Goal: Complete application form: Fill out and submit a form for a specific purpose

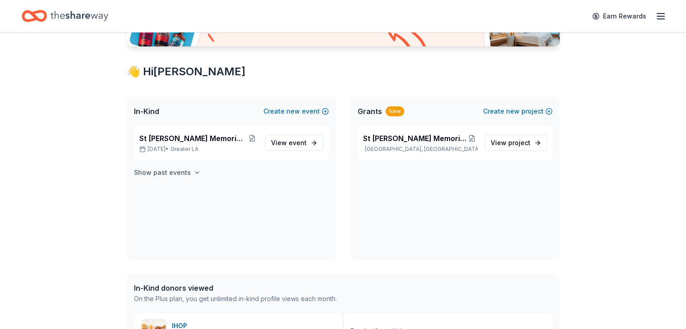
scroll to position [135, 0]
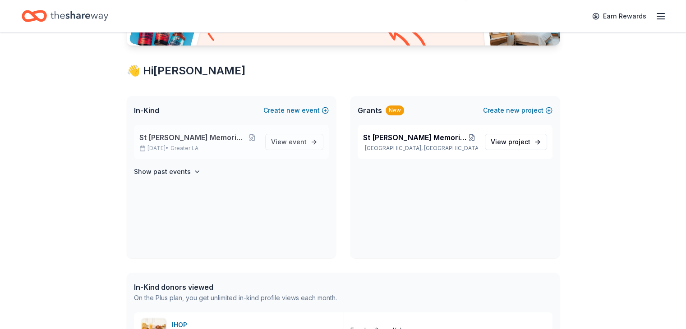
click at [235, 136] on span "St [PERSON_NAME] Memorial Golf Tournament" at bounding box center [192, 137] width 107 height 11
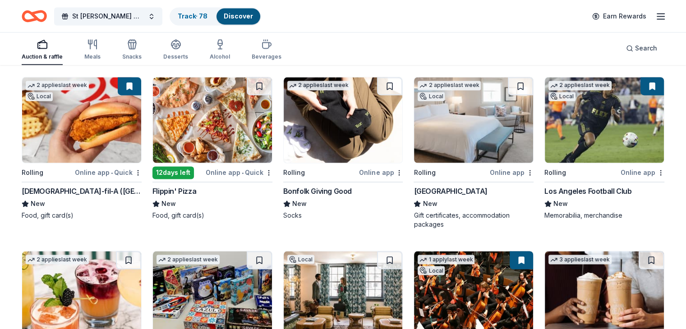
scroll to position [1484, 0]
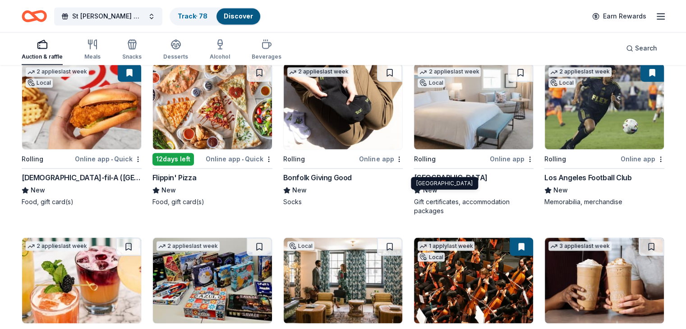
click at [476, 172] on div "Waldorf Astoria Monarch Beach Resort & Club" at bounding box center [451, 177] width 74 height 11
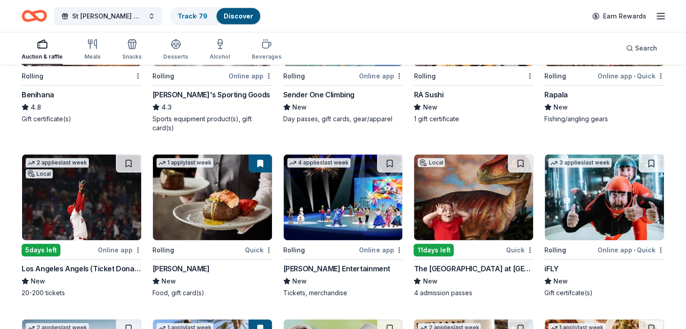
scroll to position [2777, 0]
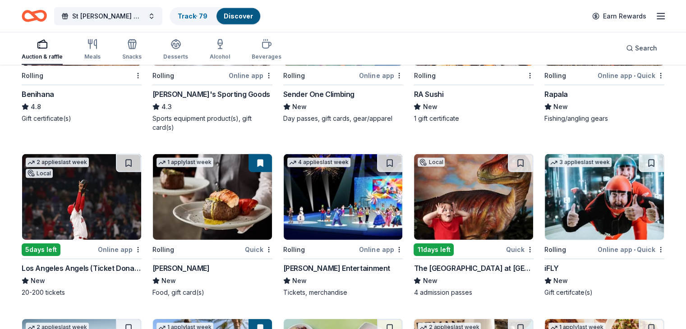
click at [166, 263] on div "Fleming's" at bounding box center [180, 268] width 57 height 11
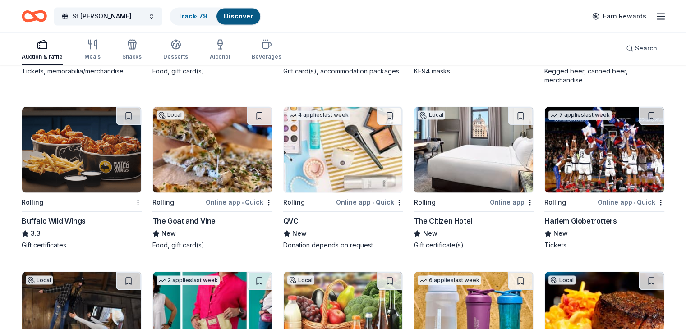
scroll to position [4886, 0]
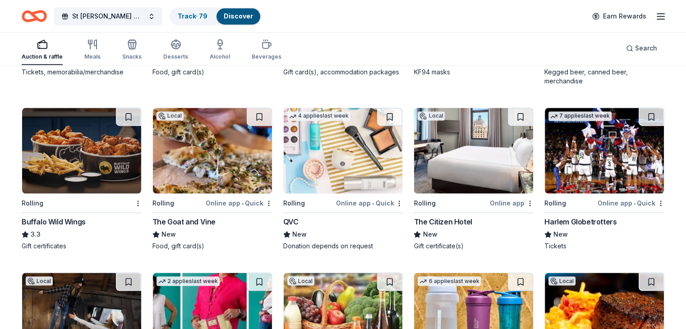
click at [574, 176] on img at bounding box center [604, 151] width 119 height 86
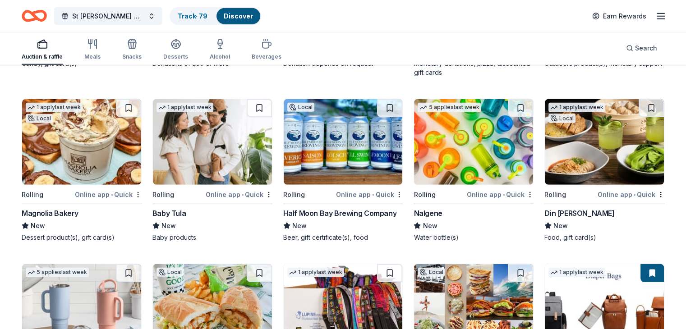
scroll to position [5746, 0]
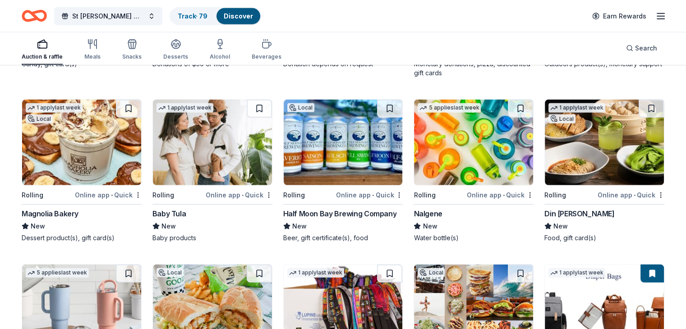
click at [185, 213] on div "Baby Tula" at bounding box center [168, 213] width 33 height 11
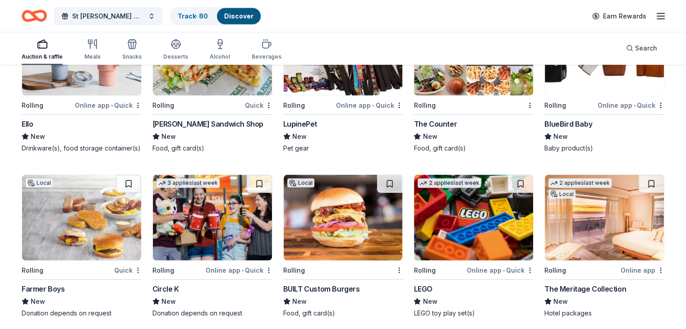
scroll to position [6070, 0]
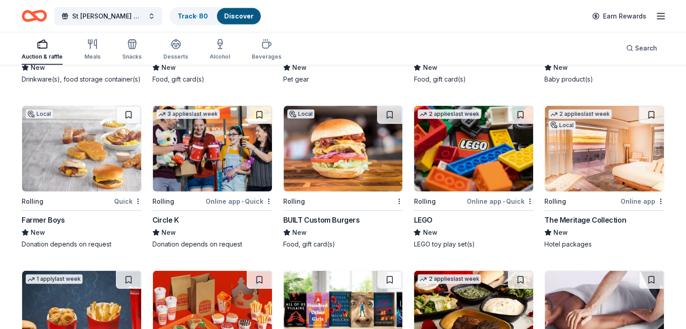
click at [54, 226] on div "Farmer Boys" at bounding box center [43, 220] width 43 height 11
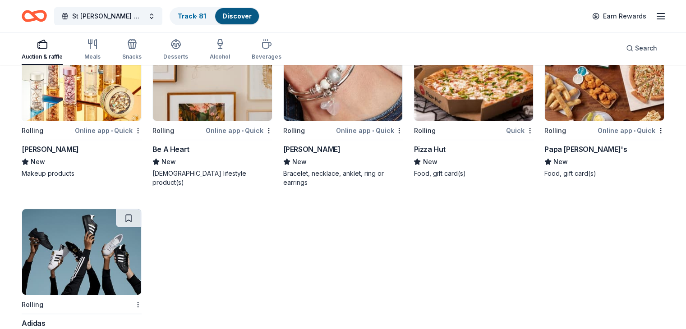
scroll to position [6859, 0]
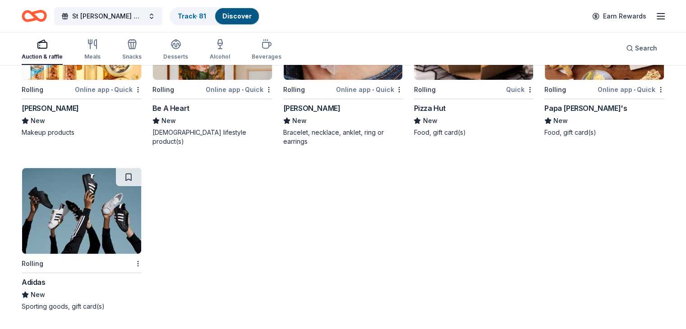
click at [46, 281] on div "Adidas" at bounding box center [34, 282] width 24 height 11
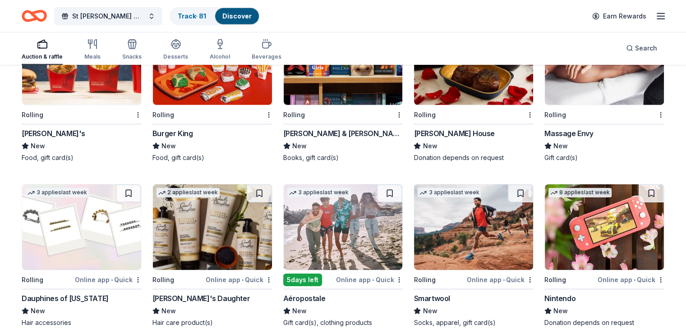
scroll to position [6227, 0]
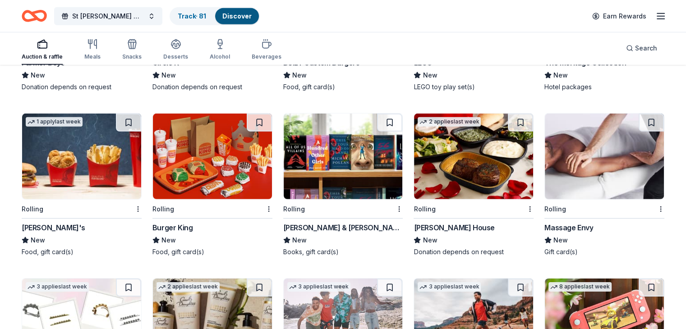
click at [446, 230] on div "2 applies last week Rolling Ruth's Chris Steak House New Donation depends on re…" at bounding box center [474, 184] width 120 height 143
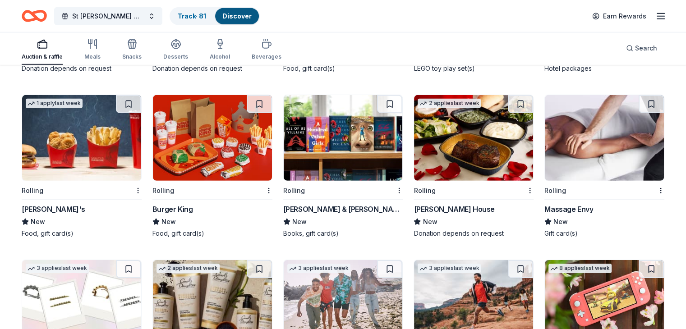
scroll to position [6242, 0]
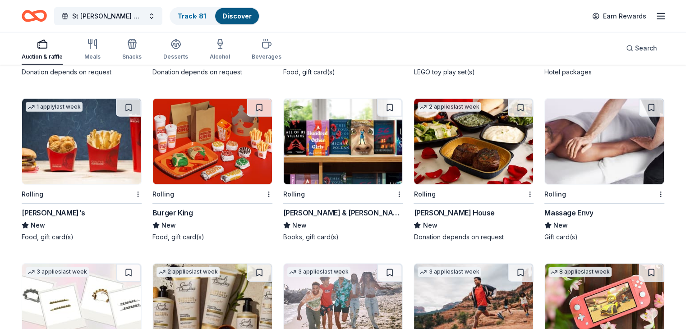
click at [553, 216] on div "Massage Envy" at bounding box center [568, 212] width 49 height 11
click at [553, 217] on div "Massage Envy" at bounding box center [568, 212] width 49 height 11
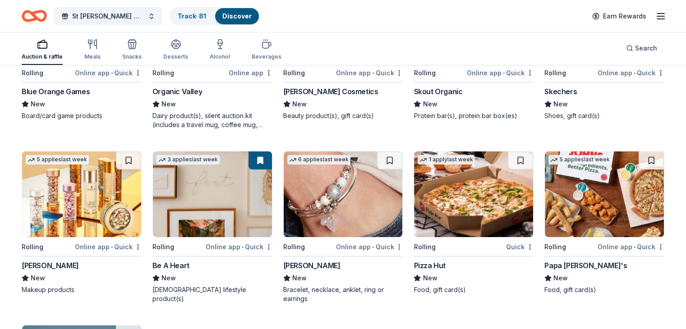
scroll to position [6633, 0]
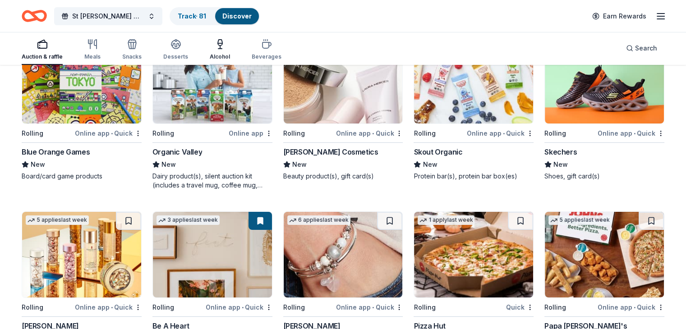
click at [225, 49] on icon "button" at bounding box center [220, 44] width 11 height 11
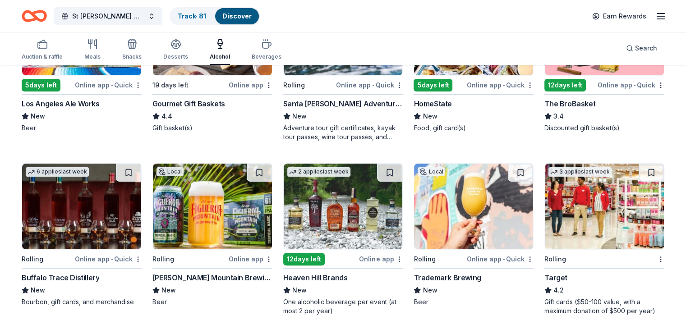
scroll to position [182, 0]
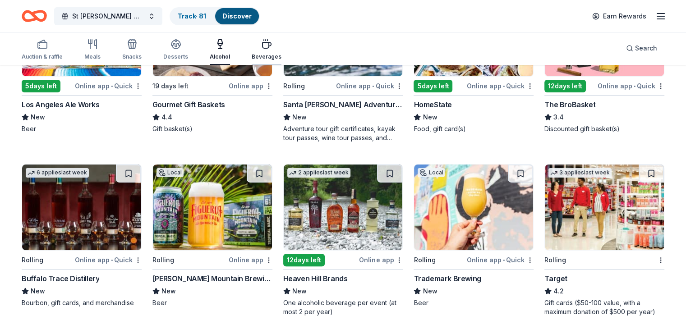
click at [272, 46] on icon "button" at bounding box center [266, 44] width 11 height 11
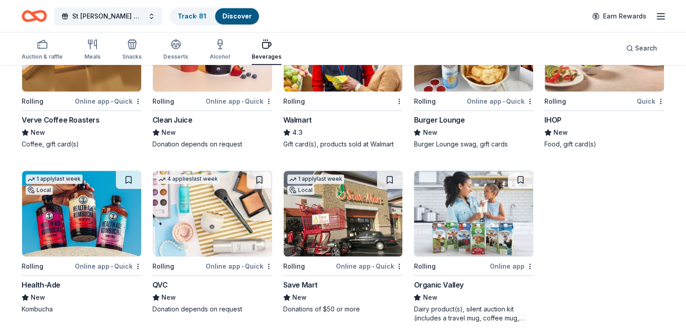
scroll to position [511, 0]
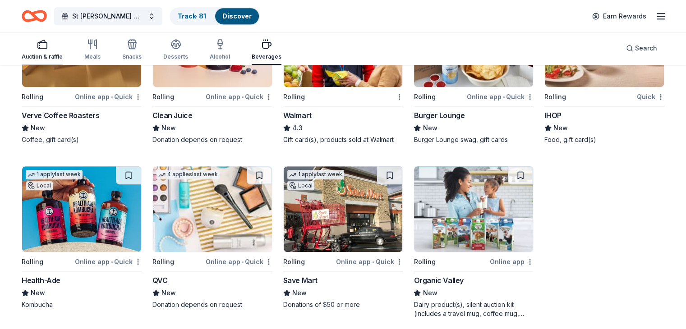
click at [48, 55] on div "Auction & raffle" at bounding box center [42, 56] width 41 height 7
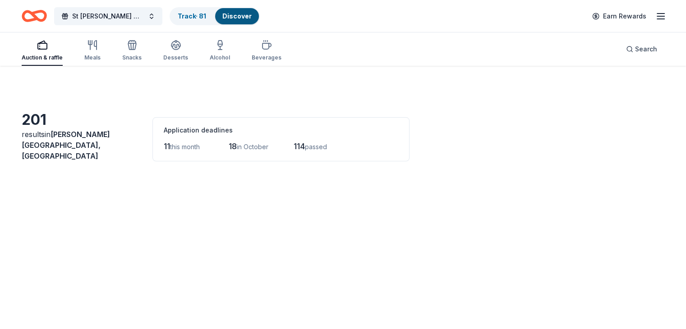
click at [54, 54] on div "Auction & raffle" at bounding box center [42, 57] width 41 height 7
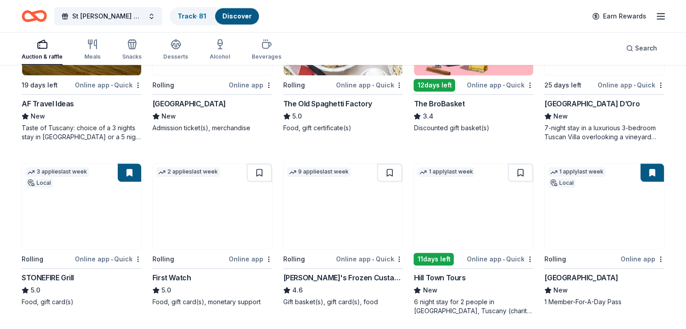
scroll to position [706, 0]
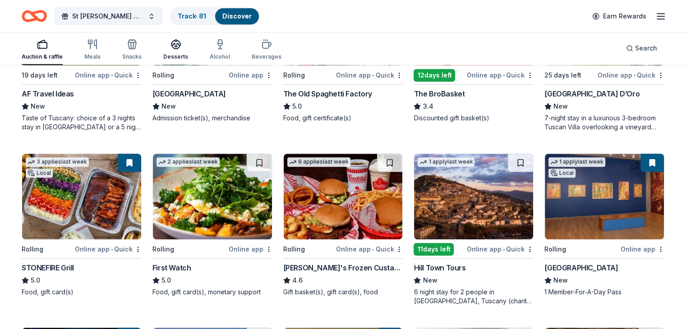
click at [180, 51] on div "Desserts" at bounding box center [175, 50] width 25 height 22
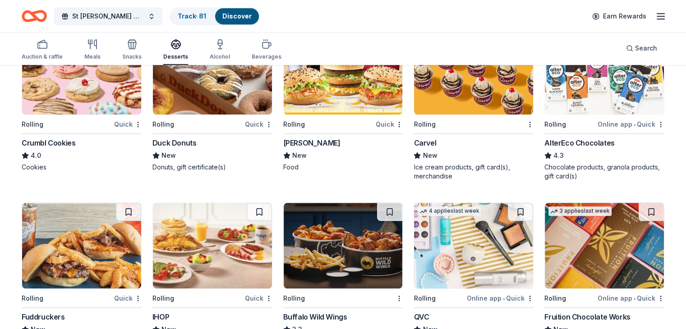
scroll to position [815, 0]
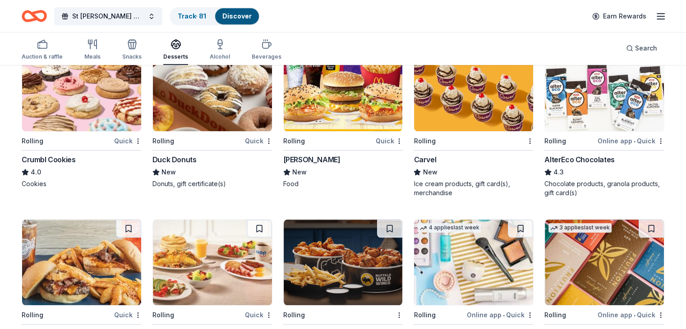
click at [53, 154] on div "Crumbl Cookies" at bounding box center [49, 159] width 54 height 11
click at [206, 18] on link "Track · 81" at bounding box center [192, 16] width 28 height 8
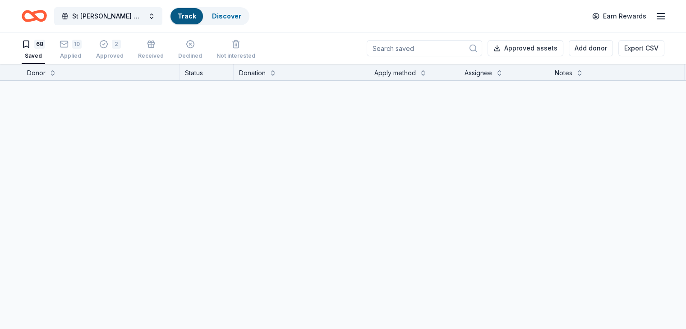
click at [102, 49] on div "68 Saved 10 Applied 2 Approved Received Declined Not interested" at bounding box center [139, 50] width 234 height 28
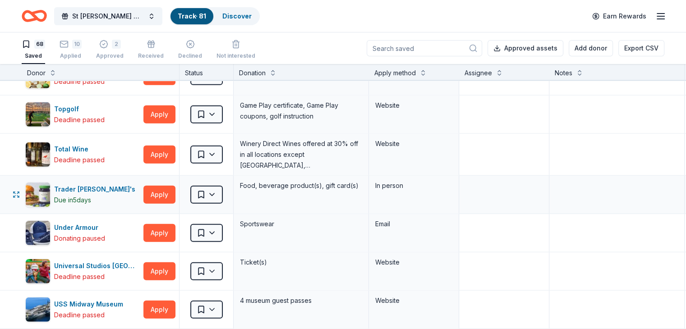
scroll to position [2270, 0]
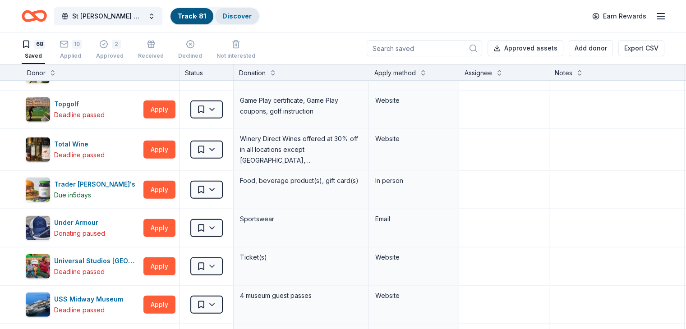
click at [252, 13] on link "Discover" at bounding box center [236, 16] width 29 height 8
click at [249, 14] on link "Discover" at bounding box center [236, 16] width 29 height 8
click at [198, 17] on link "Track · 81" at bounding box center [192, 16] width 28 height 8
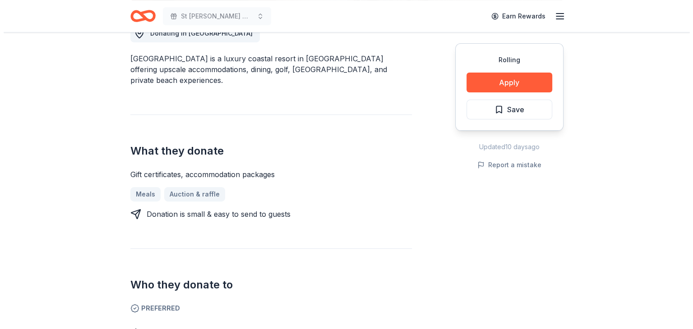
scroll to position [316, 0]
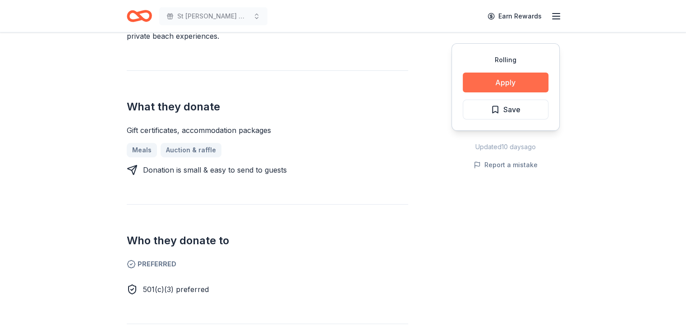
click at [501, 80] on button "Apply" at bounding box center [506, 83] width 86 height 20
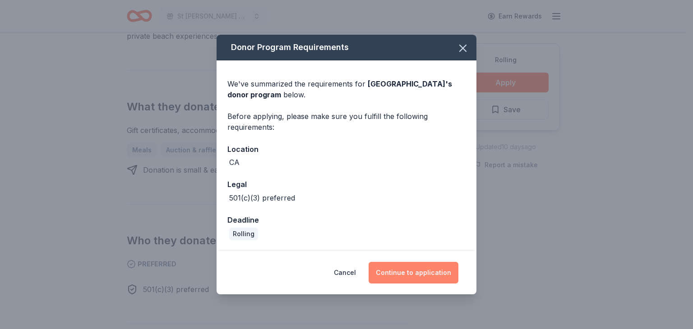
click at [420, 273] on button "Continue to application" at bounding box center [413, 273] width 90 height 22
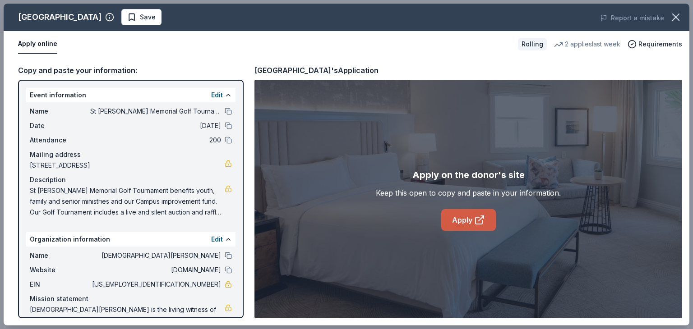
click at [475, 219] on icon at bounding box center [478, 220] width 7 height 7
click at [89, 202] on span "St [PERSON_NAME] Memorial Golf Tournament benefits youth, family and senior min…" at bounding box center [127, 201] width 195 height 32
click at [85, 195] on span "St [PERSON_NAME] Memorial Golf Tournament benefits youth, family and senior min…" at bounding box center [127, 201] width 195 height 32
drag, startPoint x: 83, startPoint y: 195, endPoint x: 59, endPoint y: 182, distance: 27.9
click at [82, 193] on span "St Nicholas -Steve Manios Sr. Memorial Golf Tournament benefits youth, family a…" at bounding box center [127, 201] width 195 height 32
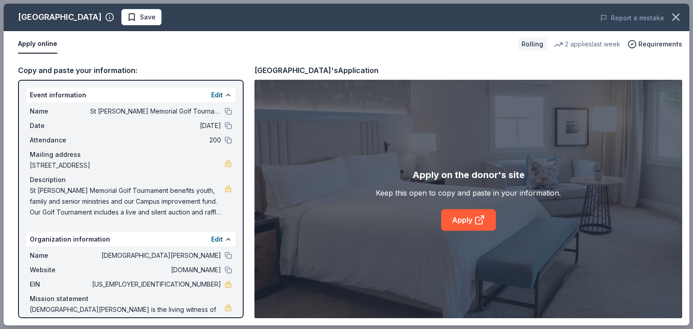
drag, startPoint x: 34, startPoint y: 186, endPoint x: 195, endPoint y: 201, distance: 161.3
click at [195, 201] on span "St Nicholas -Steve Manios Sr. Memorial Golf Tournament benefits youth, family a…" at bounding box center [127, 201] width 195 height 32
click at [465, 215] on link "Apply" at bounding box center [468, 220] width 55 height 22
click at [156, 16] on span "Save" at bounding box center [141, 17] width 28 height 11
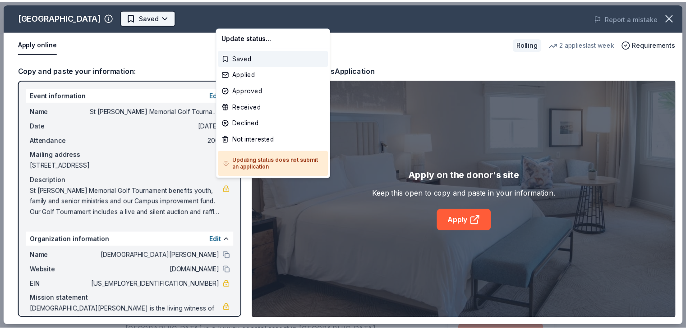
scroll to position [0, 0]
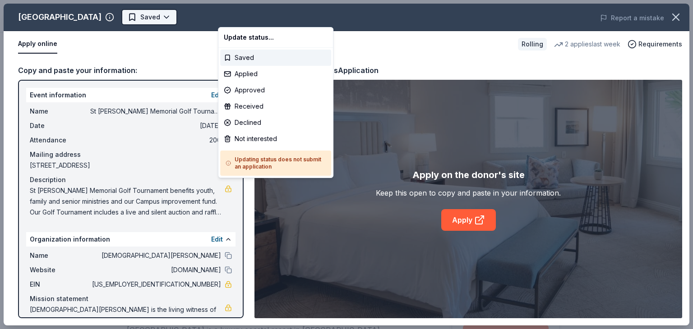
click at [262, 17] on body "St Nicholas-Steve Manios Sr Memorial Golf Tournament Saved Apply Rolling Share …" at bounding box center [343, 164] width 686 height 329
click at [249, 72] on div "Applied" at bounding box center [275, 74] width 111 height 16
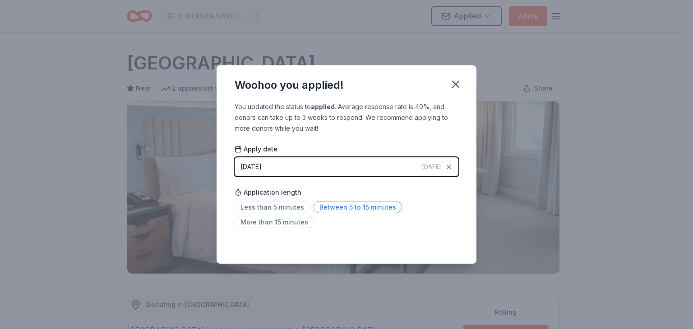
click at [359, 206] on span "Between 5 to 15 minutes" at bounding box center [357, 207] width 88 height 12
click at [456, 73] on div "Woohoo you applied!" at bounding box center [346, 83] width 260 height 36
click at [456, 83] on icon "button" at bounding box center [455, 84] width 6 height 6
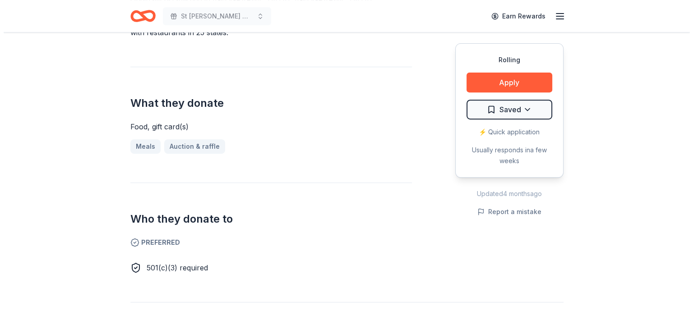
scroll to position [345, 0]
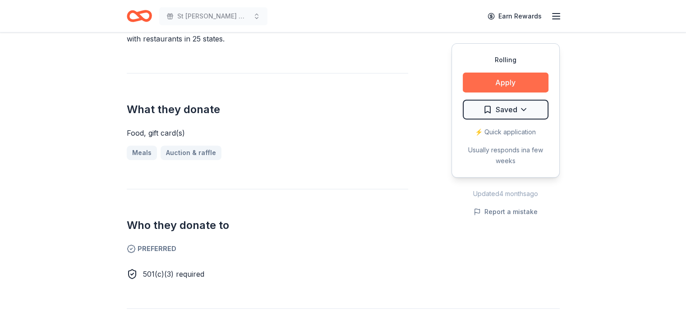
click at [507, 80] on button "Apply" at bounding box center [506, 83] width 86 height 20
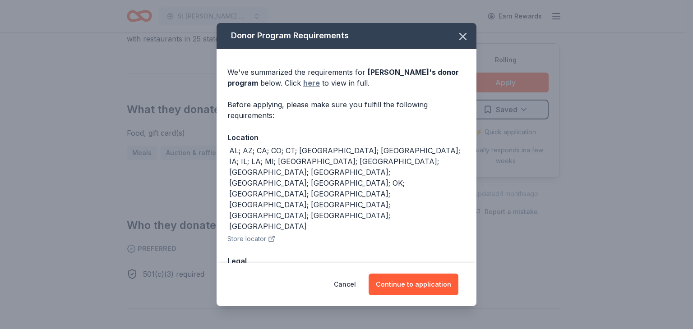
click at [303, 82] on link "here" at bounding box center [311, 83] width 17 height 11
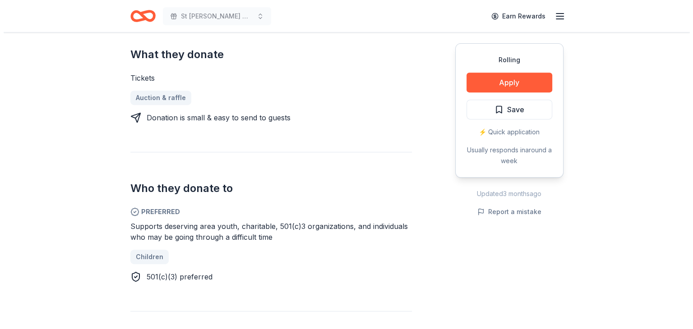
scroll to position [361, 0]
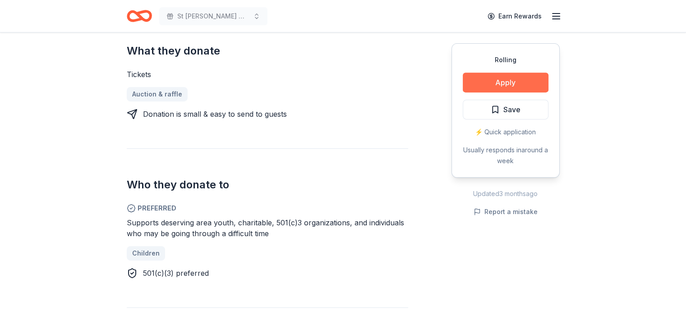
click at [496, 83] on button "Apply" at bounding box center [506, 83] width 86 height 20
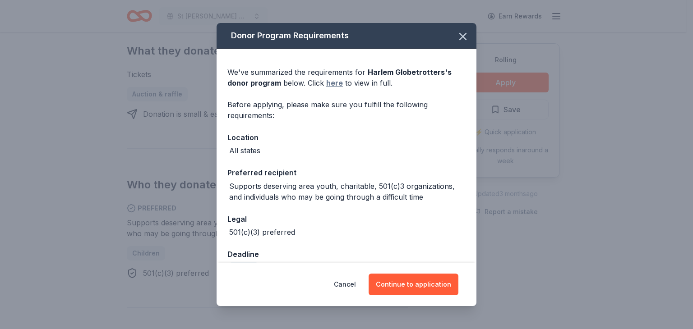
click at [330, 84] on link "here" at bounding box center [334, 83] width 17 height 11
click at [405, 282] on button "Continue to application" at bounding box center [413, 285] width 90 height 22
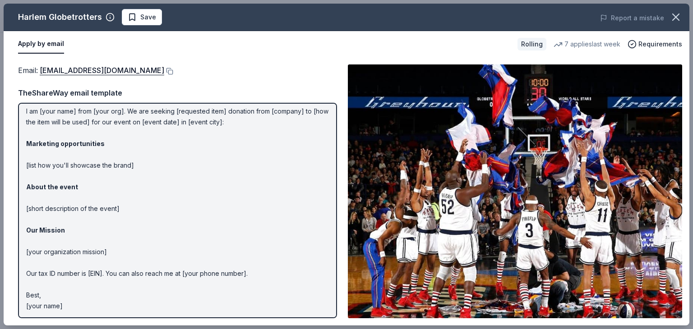
scroll to position [27, 0]
click at [82, 72] on link "info@harlemglobetrotters.com" at bounding box center [102, 70] width 124 height 12
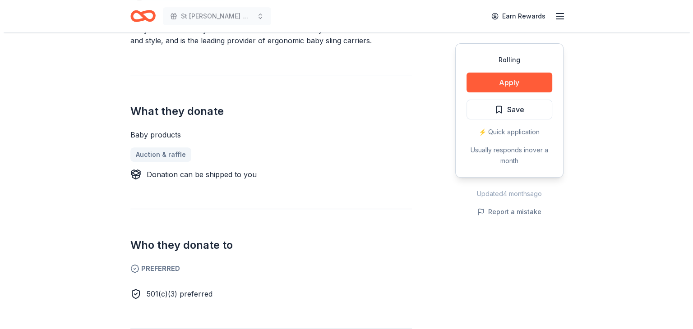
scroll to position [316, 0]
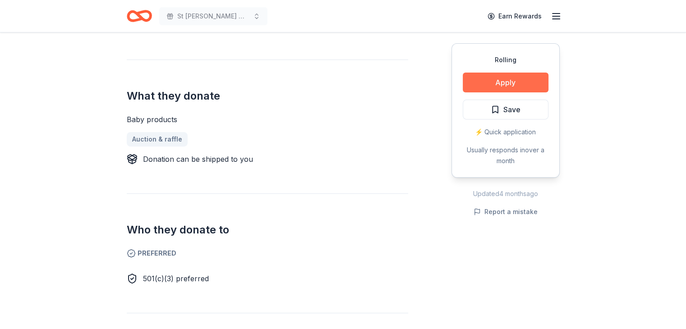
click at [503, 83] on button "Apply" at bounding box center [506, 83] width 86 height 20
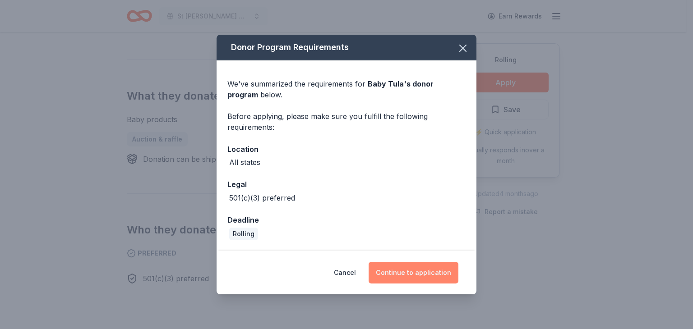
click at [413, 274] on button "Continue to application" at bounding box center [413, 273] width 90 height 22
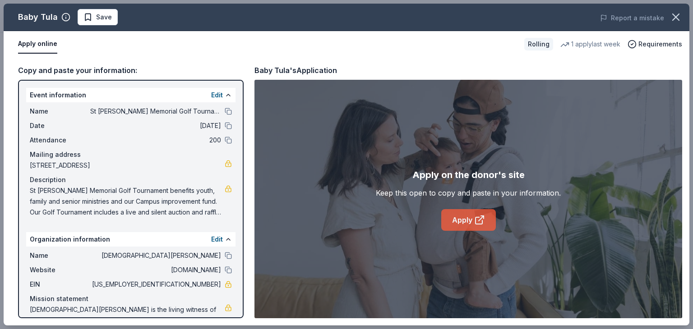
click at [473, 218] on link "Apply" at bounding box center [468, 220] width 55 height 22
click at [90, 16] on span "Save" at bounding box center [97, 17] width 28 height 11
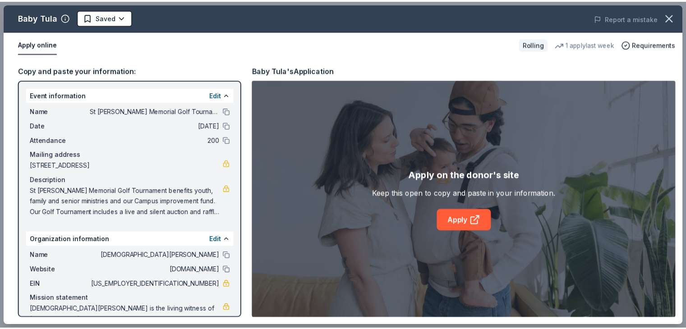
scroll to position [0, 0]
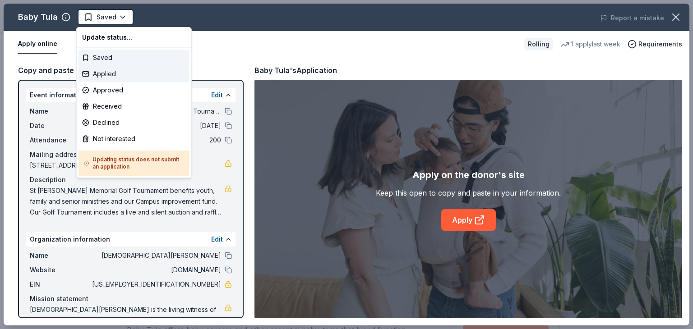
click at [107, 74] on div "Applied" at bounding box center [133, 74] width 111 height 16
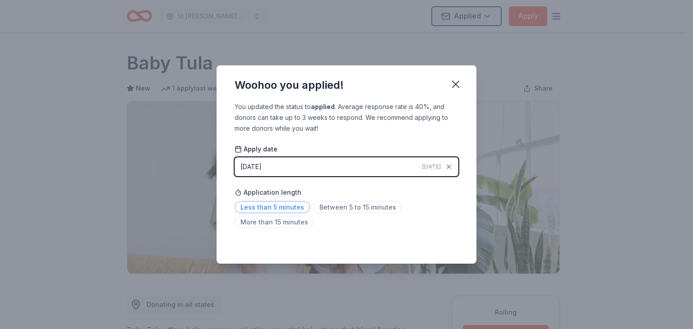
click at [283, 207] on span "Less than 5 minutes" at bounding box center [272, 207] width 75 height 12
click at [455, 82] on icon "button" at bounding box center [455, 84] width 13 height 13
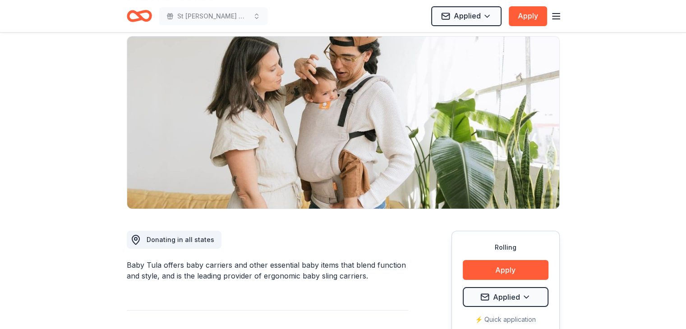
scroll to position [90, 0]
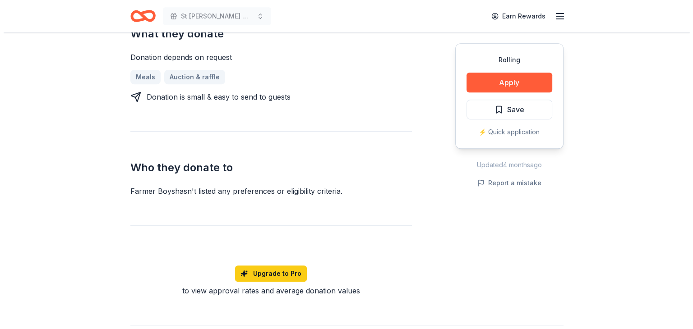
scroll to position [391, 0]
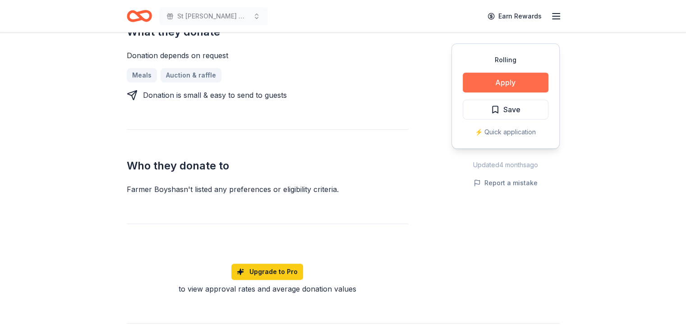
click at [517, 78] on button "Apply" at bounding box center [506, 83] width 86 height 20
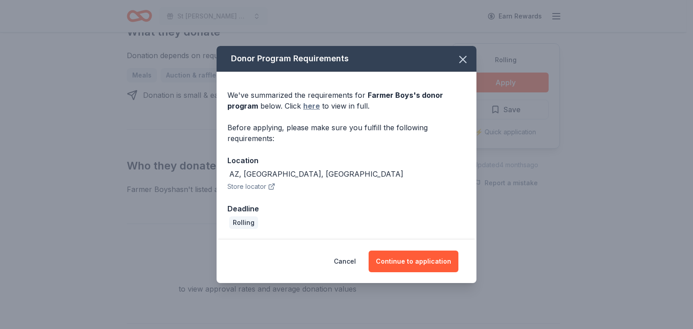
click at [309, 107] on link "here" at bounding box center [311, 106] width 17 height 11
click at [399, 258] on button "Continue to application" at bounding box center [413, 262] width 90 height 22
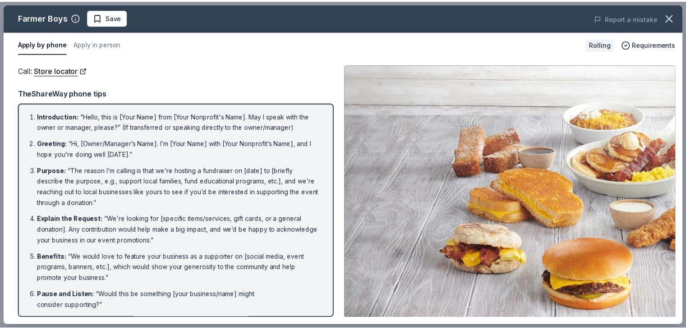
scroll to position [101, 0]
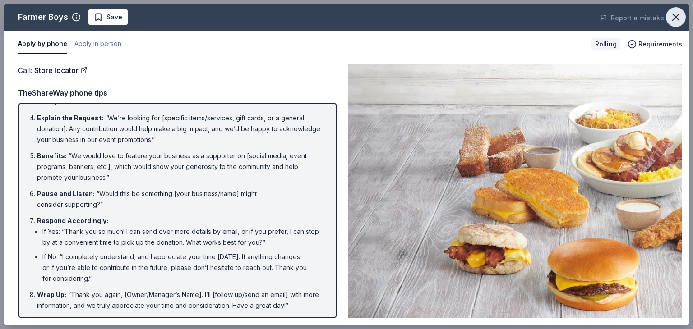
click at [673, 15] on icon "button" at bounding box center [675, 17] width 6 height 6
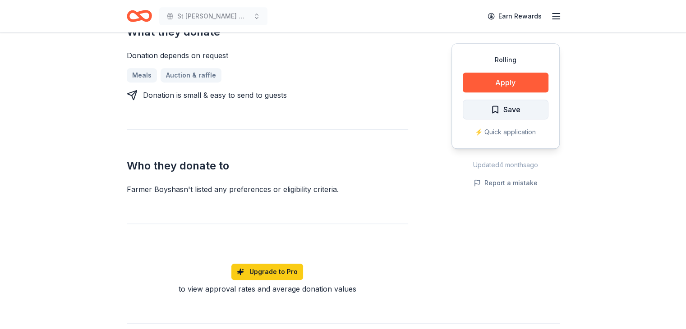
click at [498, 105] on span "Save" at bounding box center [506, 110] width 30 height 12
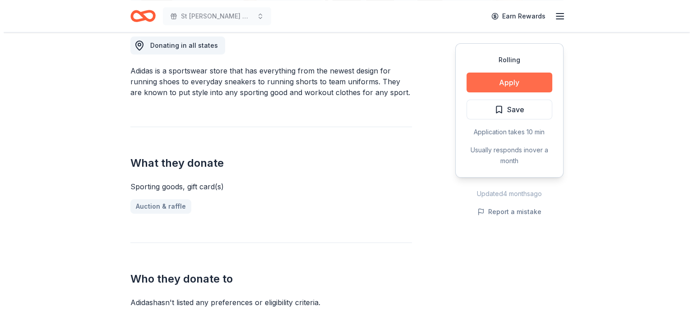
scroll to position [255, 0]
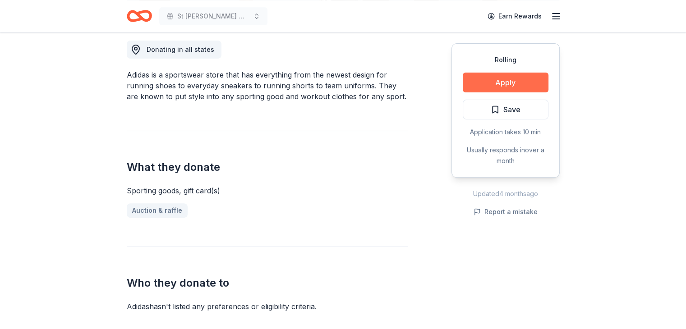
click at [500, 84] on button "Apply" at bounding box center [506, 83] width 86 height 20
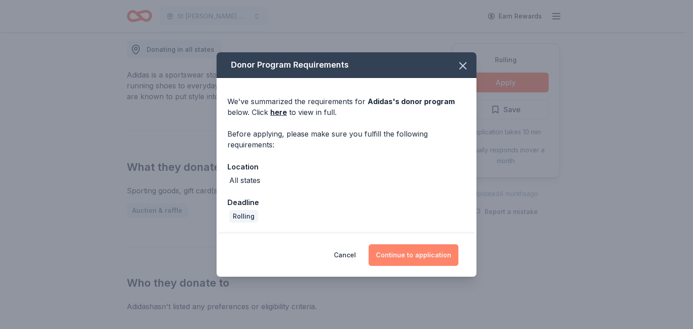
click at [426, 255] on button "Continue to application" at bounding box center [413, 255] width 90 height 22
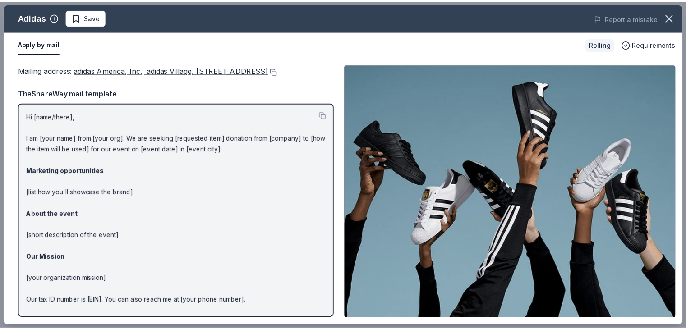
scroll to position [39, 0]
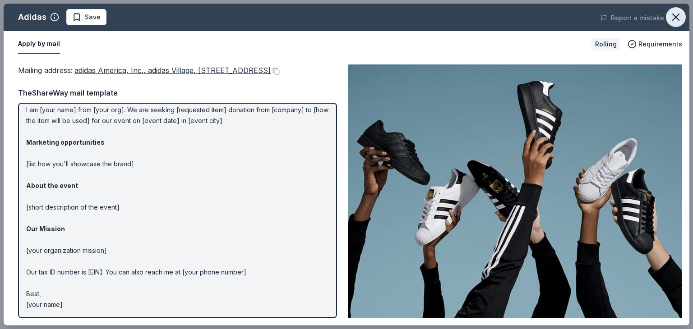
click at [677, 13] on icon "button" at bounding box center [675, 17] width 13 height 13
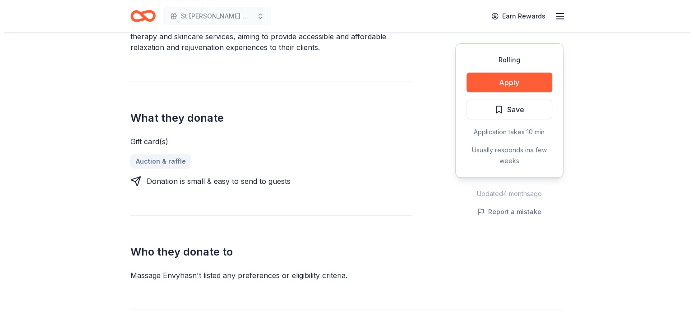
scroll to position [316, 0]
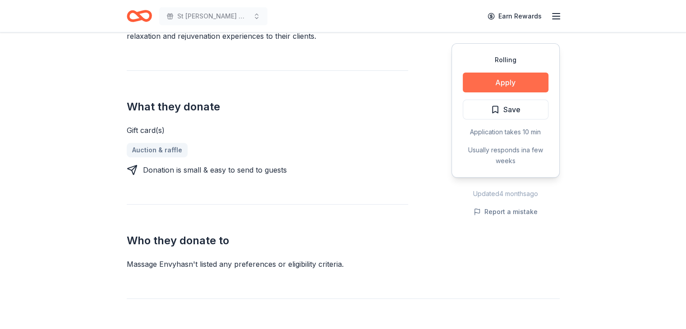
click at [498, 78] on button "Apply" at bounding box center [506, 83] width 86 height 20
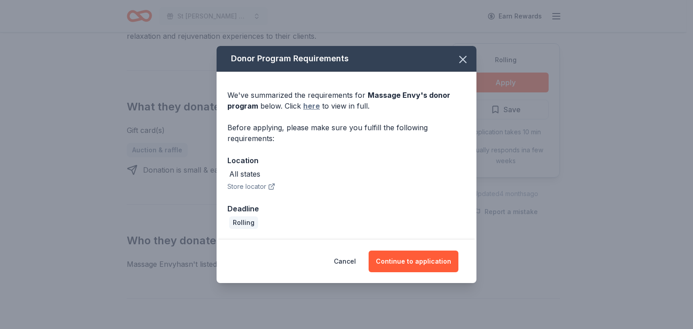
click at [309, 106] on link "here" at bounding box center [311, 106] width 17 height 11
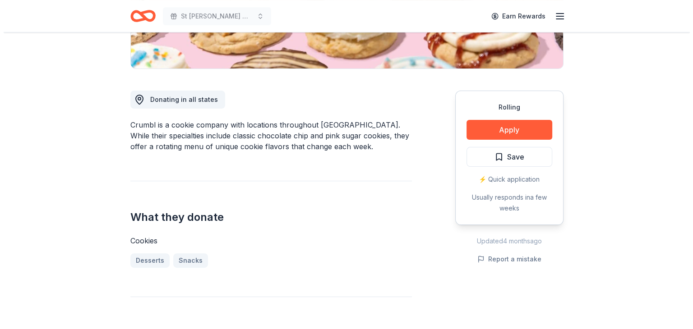
scroll to position [195, 0]
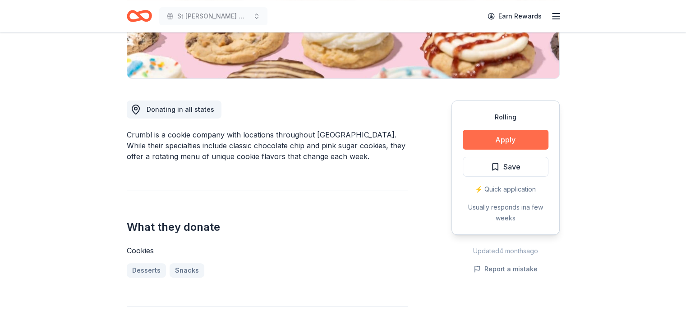
click at [506, 141] on button "Apply" at bounding box center [506, 140] width 86 height 20
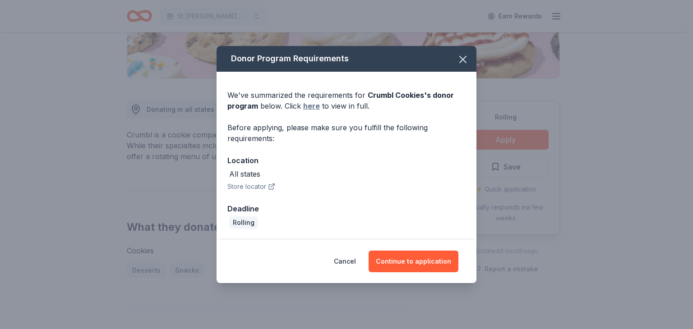
click at [313, 108] on link "here" at bounding box center [311, 106] width 17 height 11
